Goal: Information Seeking & Learning: Learn about a topic

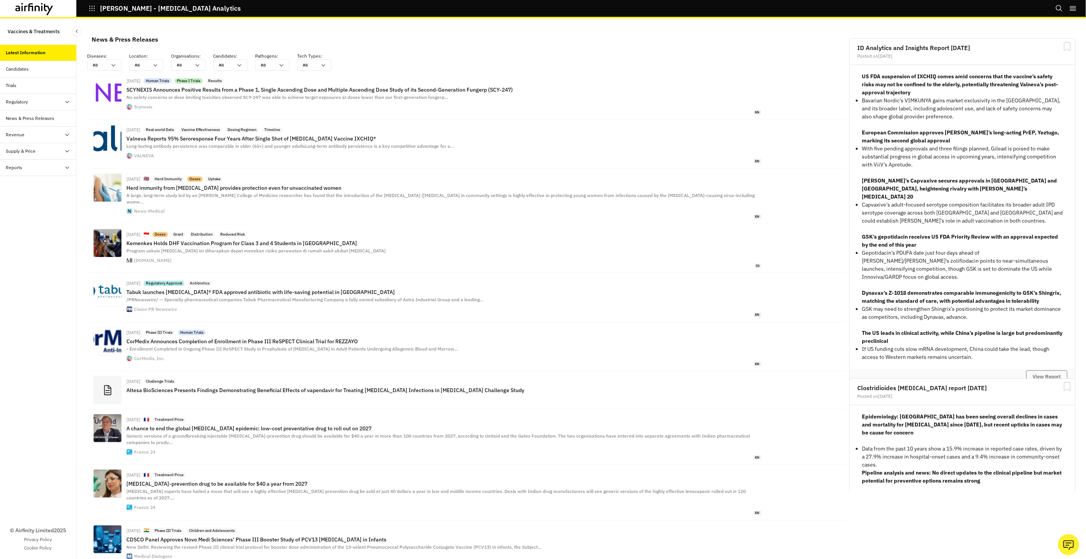
scroll to position [563, 229]
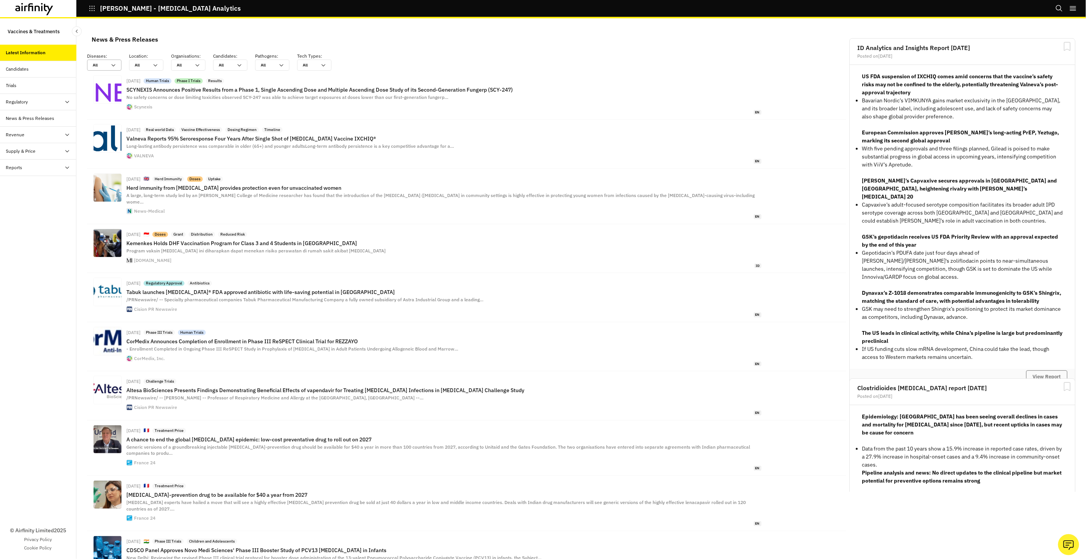
click at [115, 65] on icon at bounding box center [114, 65] width 4 height 2
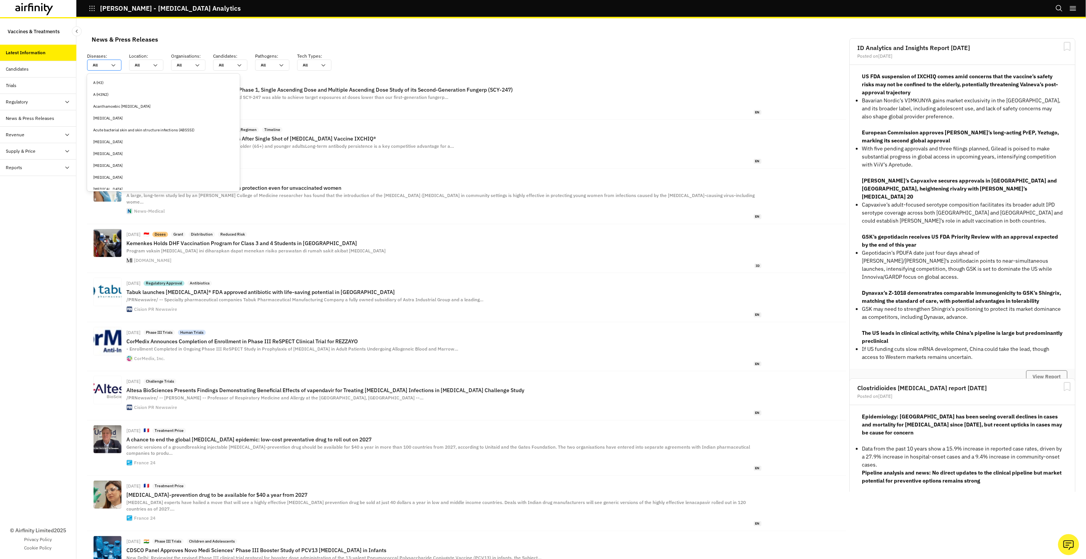
type input "c"
type input "ch"
type input "chi"
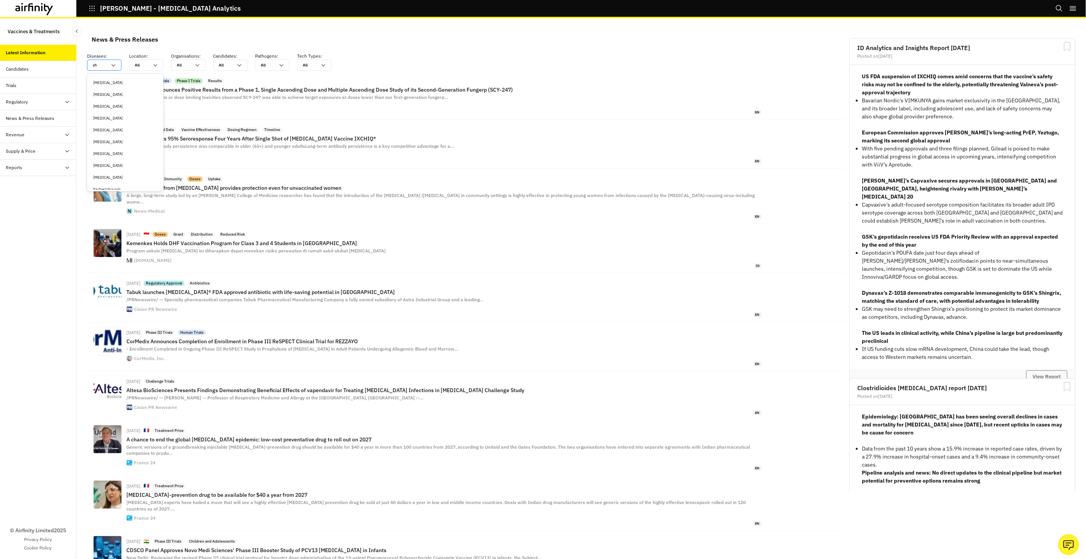
type input "chi"
type input "chik"
click at [123, 82] on div "Chikungunya" at bounding box center [125, 83] width 64 height 6
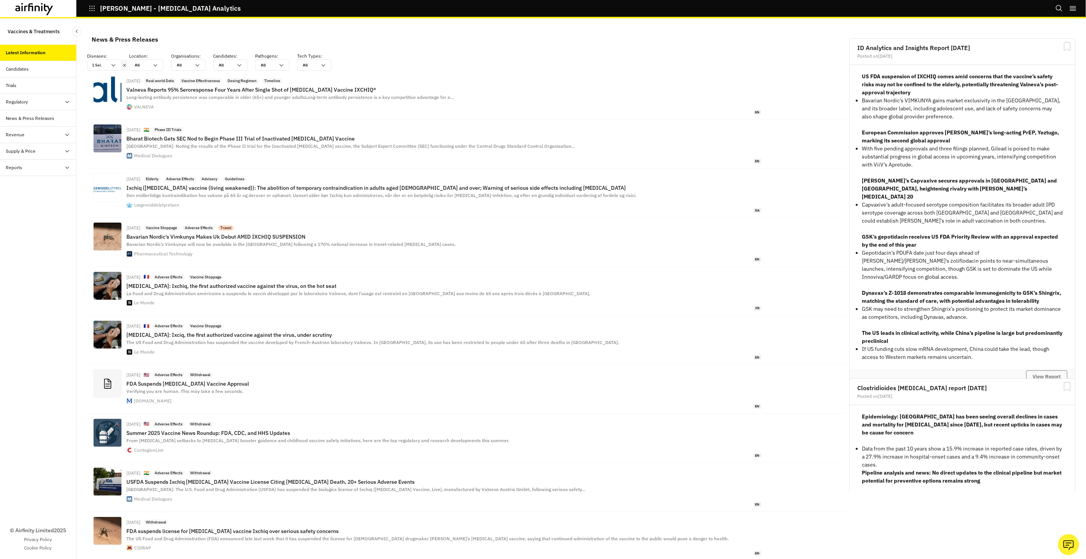
click at [47, 6] on icon at bounding box center [48, 9] width 9 height 11
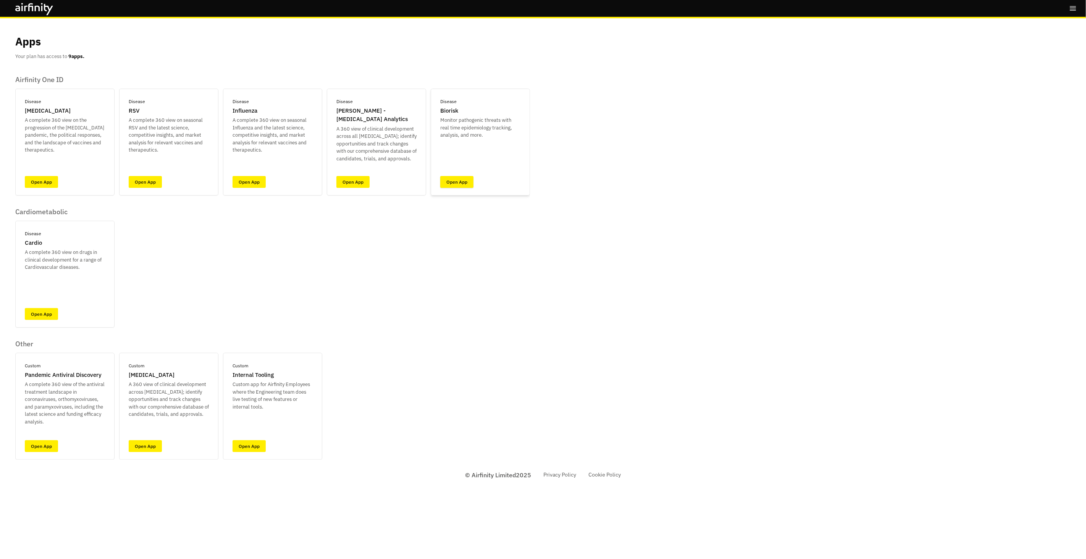
click at [451, 181] on link "Open App" at bounding box center [456, 182] width 33 height 12
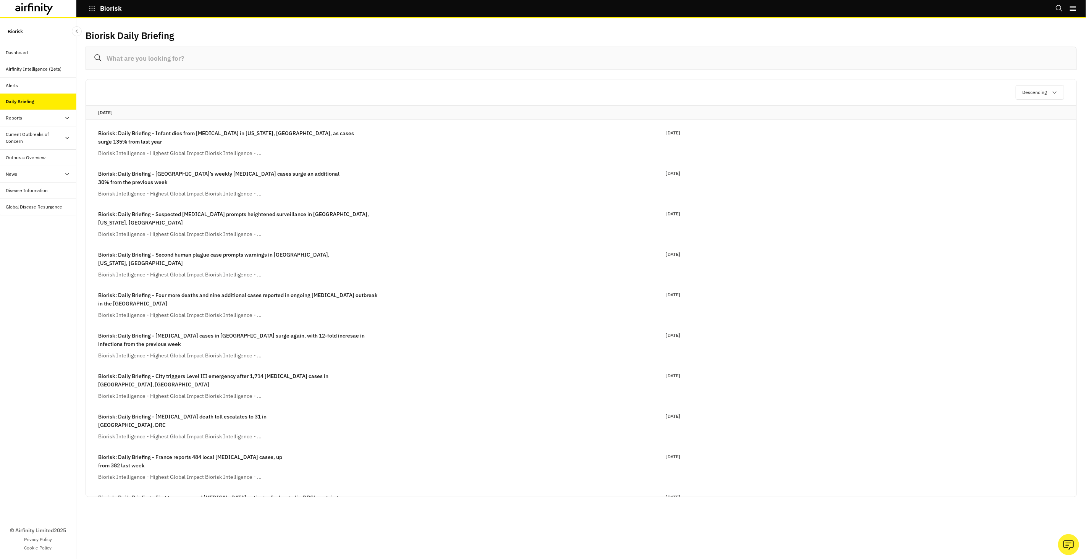
click at [37, 86] on div "Alerts" at bounding box center [41, 85] width 70 height 7
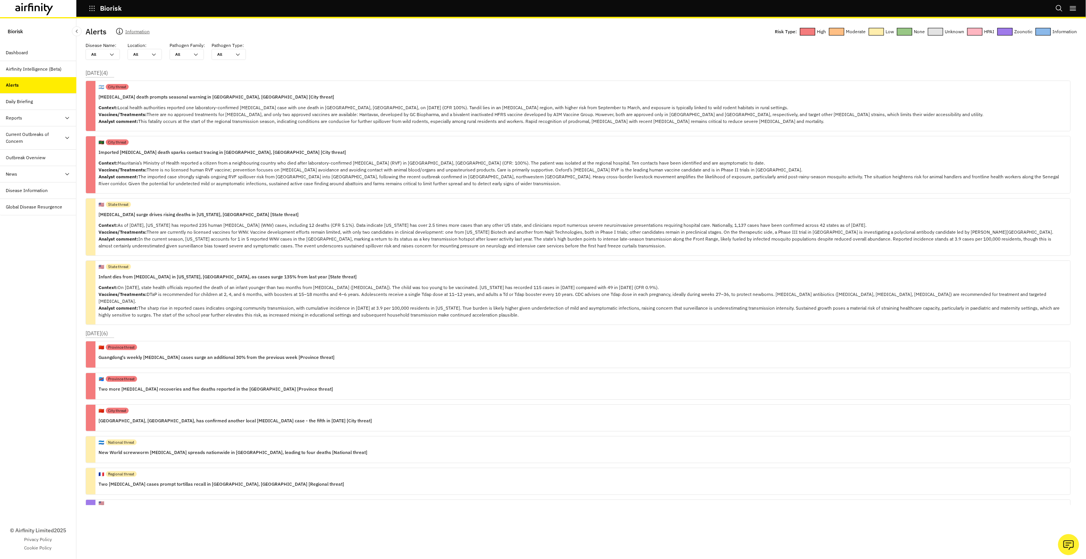
click at [13, 204] on div "Global Disease Resurgence" at bounding box center [34, 207] width 57 height 7
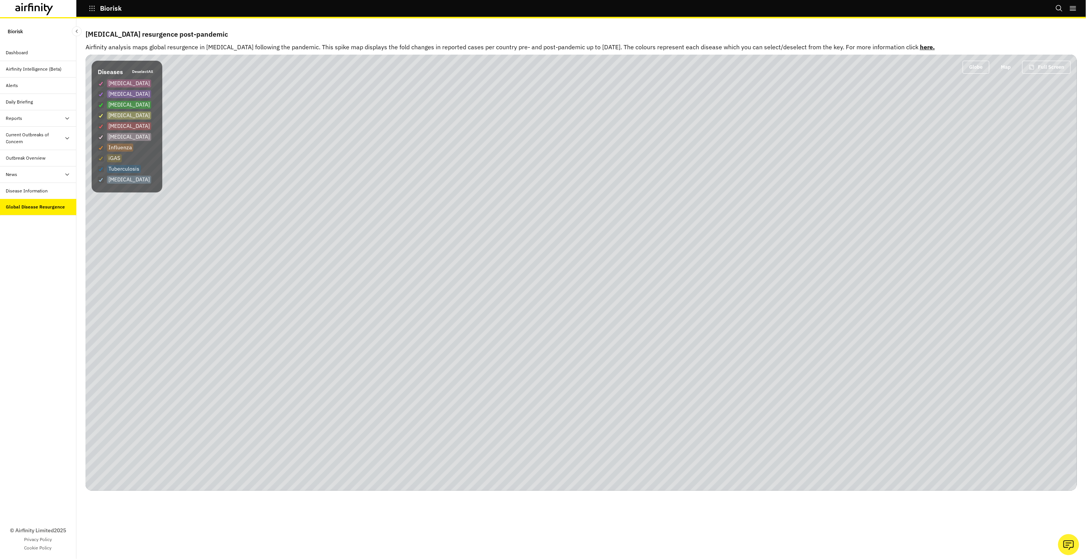
click at [20, 87] on div "Alerts" at bounding box center [41, 85] width 70 height 7
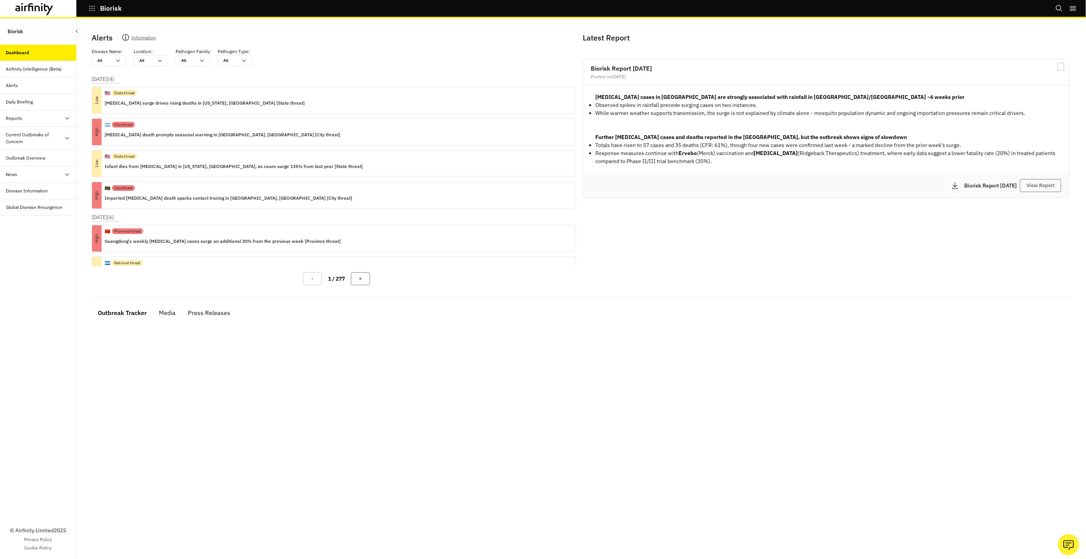
click at [25, 6] on icon at bounding box center [25, 8] width 3 height 6
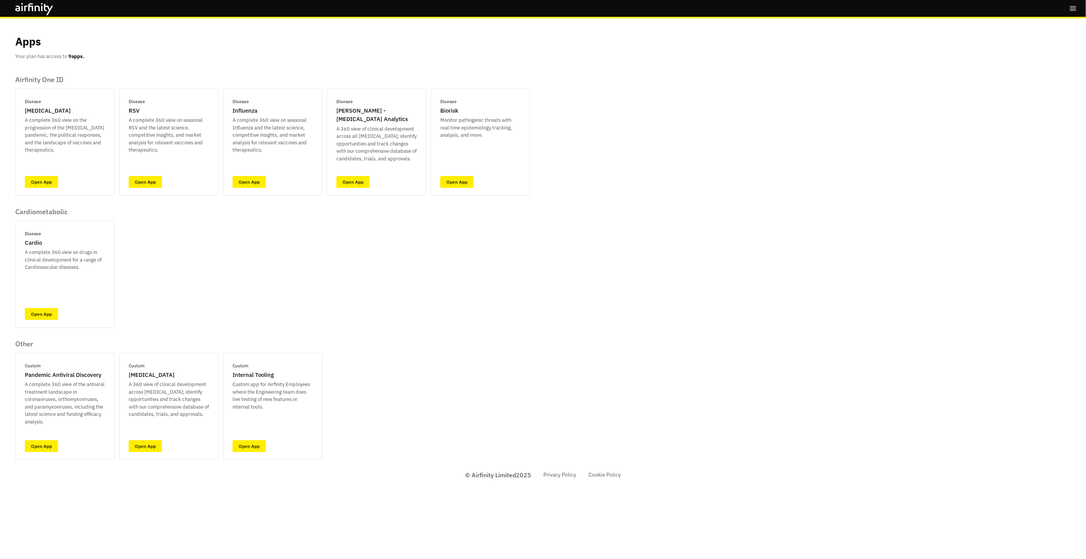
click at [652, 157] on div "Apps Your plan has access to 9 apps. Airfinity One ID Disease [MEDICAL_DATA] A …" at bounding box center [543, 239] width 1056 height 442
click at [49, 182] on link "Open App" at bounding box center [41, 182] width 33 height 12
